Goal: Find specific page/section: Find specific page/section

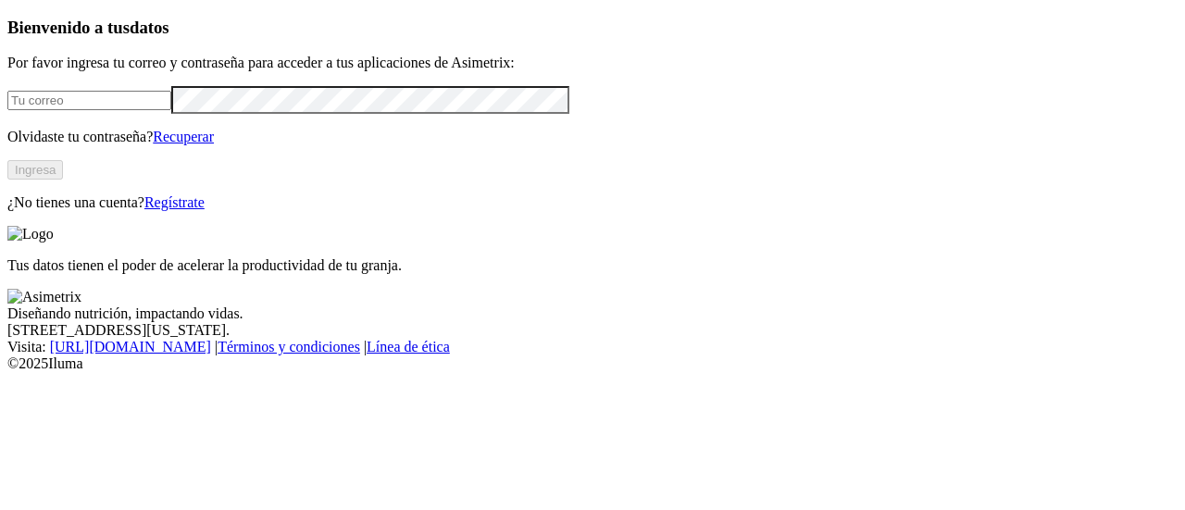
click at [144, 110] on input "email" at bounding box center [89, 100] width 164 height 19
type input "[PERSON_NAME][EMAIL_ADDRESS][PERSON_NAME][DOMAIN_NAME]"
click input "submit" at bounding box center [0, 0] width 0 height 0
